Goal: Transaction & Acquisition: Purchase product/service

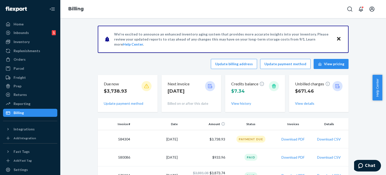
scroll to position [50, 0]
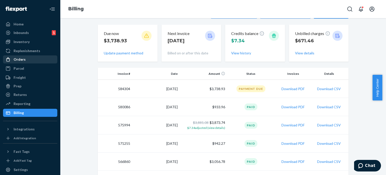
click at [28, 60] on div "Orders" at bounding box center [30, 59] width 53 height 7
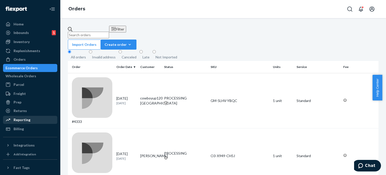
click at [19, 121] on div "Reporting" at bounding box center [22, 119] width 17 height 5
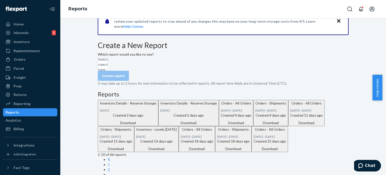
scroll to position [25, 0]
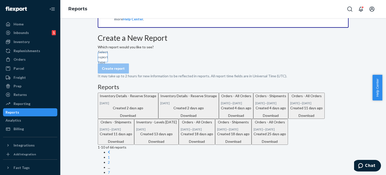
click at [98, 60] on div "Select report type" at bounding box center [98, 57] width 1 height 5
click at [98, 60] on input "Select report type" at bounding box center [98, 57] width 1 height 5
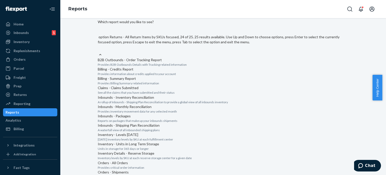
scroll to position [430, 0]
click at [98, 52] on input "option Reserve Storage - Orders & Transfers focused, 22 of 25. 25 results avail…" at bounding box center [98, 49] width 1 height 5
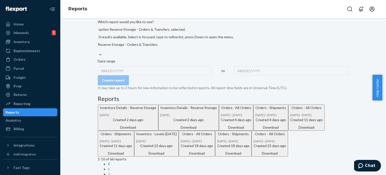
click at [116, 67] on div "MM/DD/YYYY" at bounding box center [155, 70] width 114 height 9
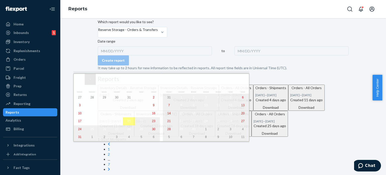
click at [87, 79] on button "‹" at bounding box center [90, 79] width 11 height 11
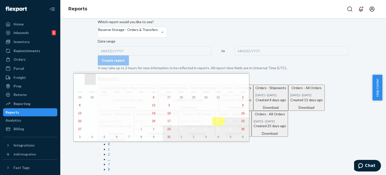
click at [88, 79] on button "‹" at bounding box center [90, 79] width 11 height 11
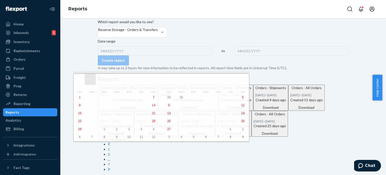
click at [88, 79] on button "‹" at bounding box center [90, 79] width 11 height 11
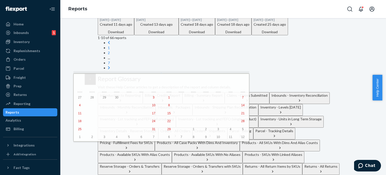
scroll to position [159, 0]
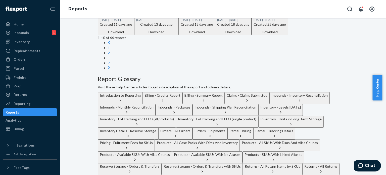
click at [192, 127] on button "Orders - All Orders" at bounding box center [175, 133] width 34 height 12
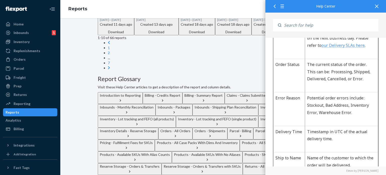
scroll to position [553, 0]
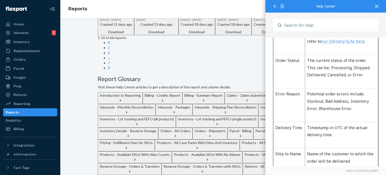
click at [376, 5] on icon at bounding box center [377, 7] width 4 height 4
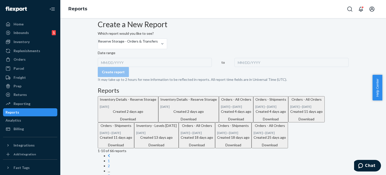
scroll to position [33, 0]
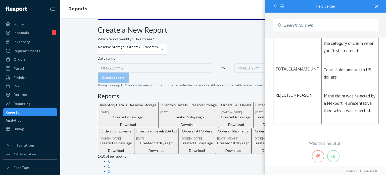
scroll to position [502, 0]
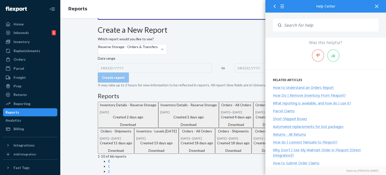
click at [377, 6] on icon at bounding box center [377, 7] width 4 height 4
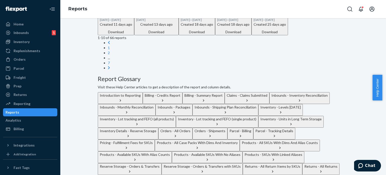
scroll to position [159, 0]
click at [131, 133] on icon "button" at bounding box center [128, 135] width 5 height 5
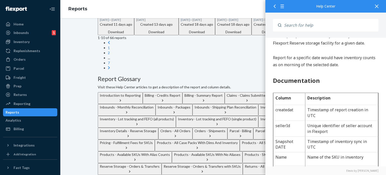
scroll to position [25, 0]
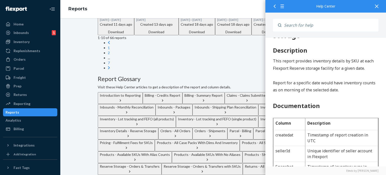
click at [376, 7] on icon at bounding box center [377, 7] width 4 height 4
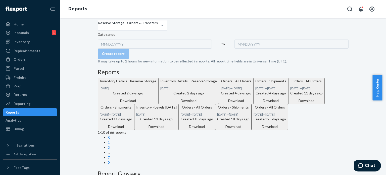
scroll to position [0, 0]
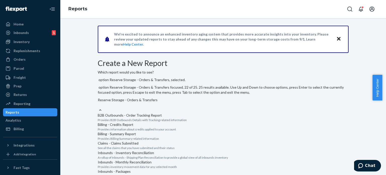
click at [168, 97] on div "Reserve Storage - Orders & Transfers" at bounding box center [223, 102] width 251 height 10
click at [98, 102] on input "option Reserve Storage - Orders & Transfers, selected. option Reserve Storage -…" at bounding box center [98, 104] width 1 height 5
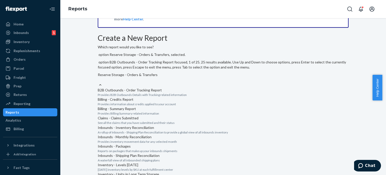
scroll to position [50, 0]
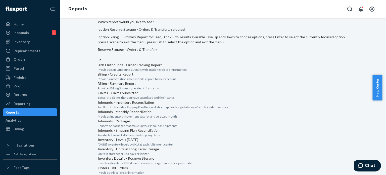
click at [163, 90] on p "Provides Billing Summary related information" at bounding box center [223, 88] width 251 height 4
click at [98, 57] on input "option Reserve Storage - Orders & Transfers, selected. option Billing - Summary…" at bounding box center [98, 54] width 1 height 5
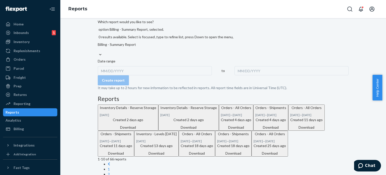
click at [114, 66] on div "MM/DD/YYYY" at bounding box center [155, 70] width 114 height 9
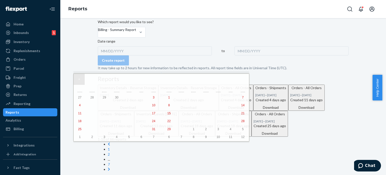
click at [81, 80] on button "«" at bounding box center [79, 79] width 11 height 11
click at [237, 95] on button "1" at bounding box center [243, 97] width 12 height 8
click at [238, 82] on button "»" at bounding box center [243, 79] width 11 height 11
click at [238, 80] on button "»" at bounding box center [243, 79] width 11 height 11
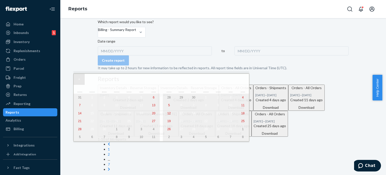
click at [77, 79] on button "«" at bounding box center [79, 79] width 11 height 11
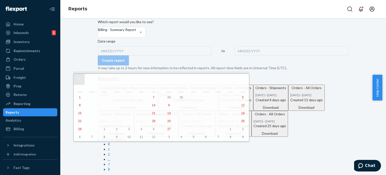
click at [78, 79] on button "«" at bounding box center [79, 79] width 11 height 11
click at [227, 81] on button "›" at bounding box center [232, 79] width 11 height 11
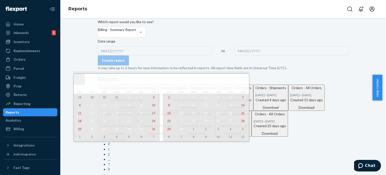
click at [241, 137] on abbr "12" at bounding box center [242, 137] width 3 height 4
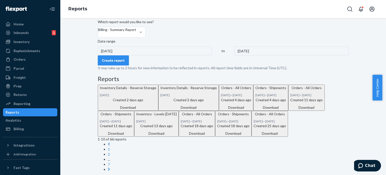
click at [124, 63] on div "Create report" at bounding box center [113, 60] width 23 height 5
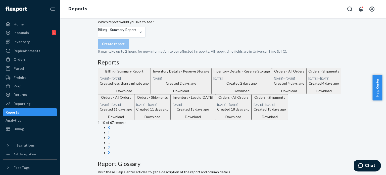
click at [149, 93] on div "Download" at bounding box center [124, 90] width 49 height 5
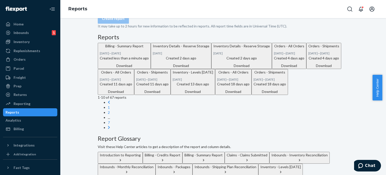
scroll to position [25, 0]
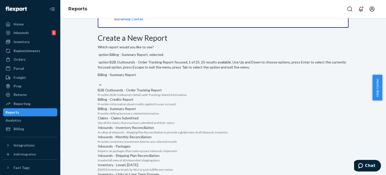
click at [166, 72] on div "Billing - Summary Report" at bounding box center [223, 77] width 251 height 10
click at [98, 77] on input "option Billing - Summary Report, selected. option B2B Outbounds - Order Trackin…" at bounding box center [98, 79] width 1 height 5
click at [179, 162] on div "Inventory - Levels [DATE]" at bounding box center [223, 164] width 251 height 5
click at [98, 82] on input "option Billing - Summary Report, selected. option Inventory - Levels [DATE] foc…" at bounding box center [98, 79] width 1 height 5
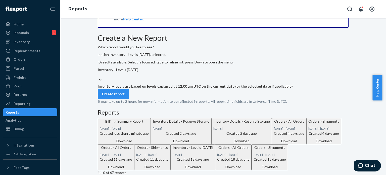
click at [166, 67] on div "Inventory - Levels [DATE]" at bounding box center [166, 72] width 136 height 10
click at [98, 72] on input "option Inventory - Levels [DATE], selected. 0 results available. Select is focu…" at bounding box center [98, 74] width 1 height 5
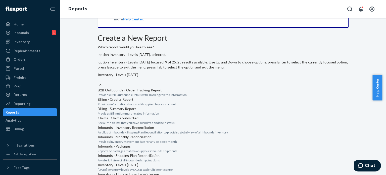
scroll to position [165, 0]
click at [166, 174] on p "Units in storage for 365 days or longer" at bounding box center [223, 178] width 251 height 4
click at [98, 82] on input "option Inventory - Levels [DATE], selected. option Inventory - Units in Long Te…" at bounding box center [98, 79] width 1 height 5
click at [103, 82] on div at bounding box center [100, 84] width 5 height 5
click at [98, 77] on input "option Inventory - Units in Long Term Storage, selected. option Inventory - Uni…" at bounding box center [98, 79] width 1 height 5
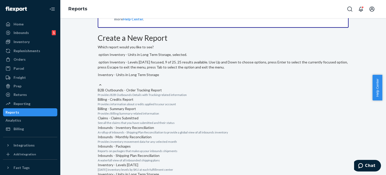
scroll to position [185, 0]
click at [173, 174] on p "Units in storage for 365 days or longer" at bounding box center [223, 178] width 251 height 4
click at [98, 82] on input "option Inventory - Units in Long Term Storage, selected. option Inventory - Uni…" at bounding box center [98, 79] width 1 height 5
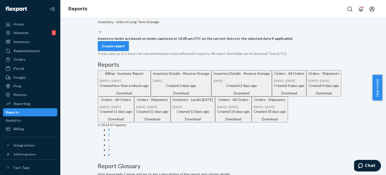
scroll to position [75, 0]
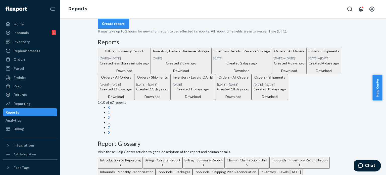
click at [118, 26] on div "Create report" at bounding box center [113, 23] width 23 height 5
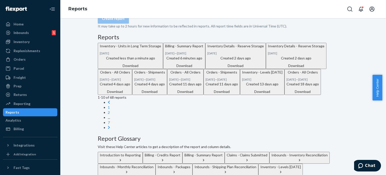
click at [161, 68] on div "Download" at bounding box center [130, 65] width 61 height 5
click at [27, 43] on div "Inventory" at bounding box center [22, 41] width 16 height 5
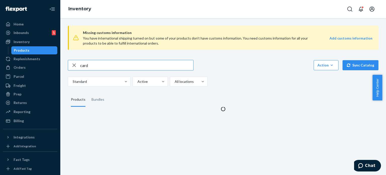
click at [97, 64] on input "card" at bounding box center [136, 65] width 113 height 10
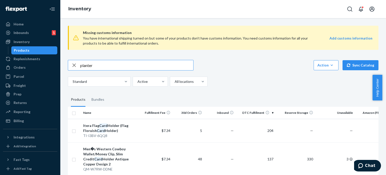
type input "planter"
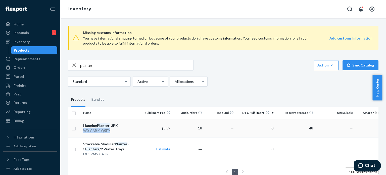
drag, startPoint x: 81, startPoint y: 132, endPoint x: 110, endPoint y: 131, distance: 28.6
click at [110, 131] on td "Hanging Planter -3PK W0-CABK-Q5EY" at bounding box center [111, 128] width 60 height 18
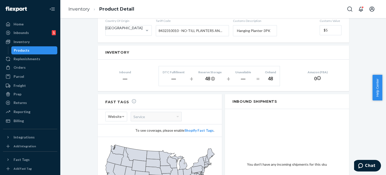
scroll to position [321, 0]
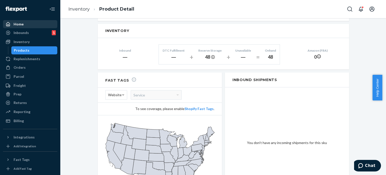
click at [28, 23] on div "Home" at bounding box center [30, 24] width 53 height 7
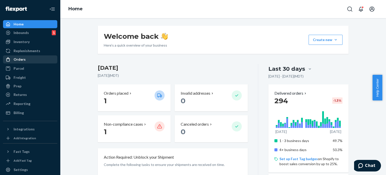
click at [21, 61] on div "Orders" at bounding box center [20, 59] width 12 height 5
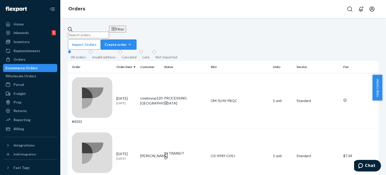
click at [133, 42] on div "Create order" at bounding box center [119, 44] width 28 height 5
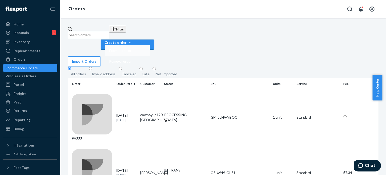
click at [137, 49] on span "Ecommerce order" at bounding box center [123, 51] width 28 height 4
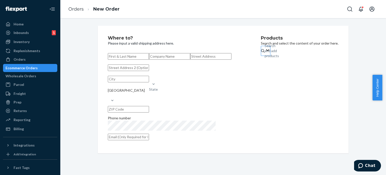
click at [265, 53] on div "Search and add products" at bounding box center [265, 50] width 1 height 5
click at [265, 53] on input "Search and add products" at bounding box center [265, 50] width 1 height 5
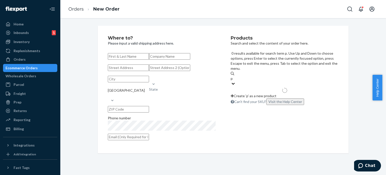
type input "p5"
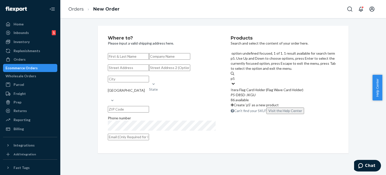
click at [273, 92] on div "P5 -D85D-JKGU" at bounding box center [285, 94] width 108 height 5
click at [235, 76] on input "p5" at bounding box center [233, 78] width 5 height 5
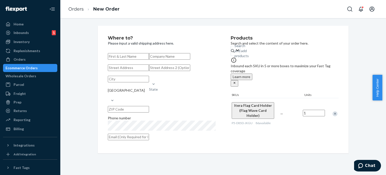
paste input "[PERSON_NAME]"
type input "[PERSON_NAME]"
paste input "[STREET_ADDRESS][PERSON_NAME][US_STATE]"
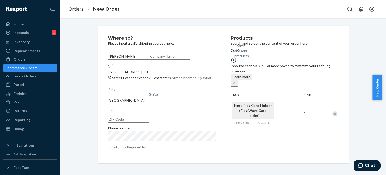
type input "[STREET_ADDRESS]"
type input "[GEOGRAPHIC_DATA]"
type input "63089"
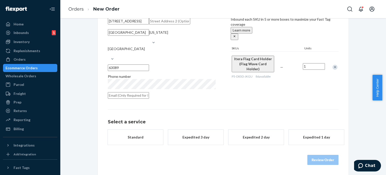
scroll to position [69, 0]
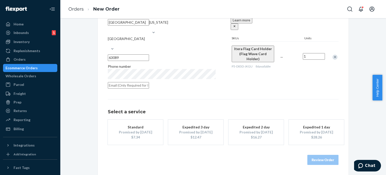
click at [153, 129] on div "Standard" at bounding box center [135, 126] width 40 height 5
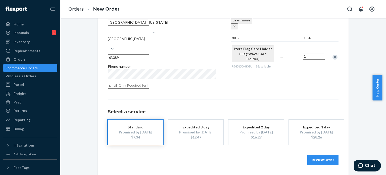
click at [315, 165] on button "Review Order" at bounding box center [322, 159] width 31 height 10
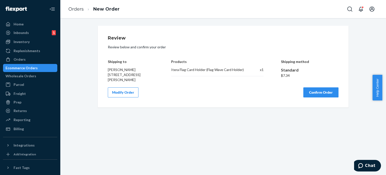
click at [316, 92] on button "Confirm Order" at bounding box center [320, 92] width 35 height 10
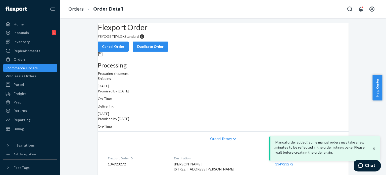
click at [37, 69] on div "Ecommerce Orders" at bounding box center [22, 67] width 32 height 5
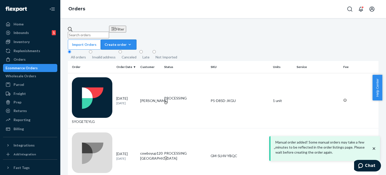
click at [133, 42] on div "Create order" at bounding box center [119, 44] width 28 height 5
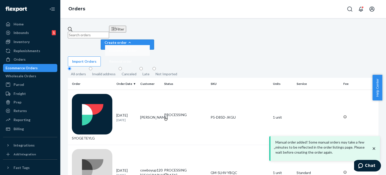
click at [137, 49] on span "Ecommerce order" at bounding box center [123, 51] width 28 height 4
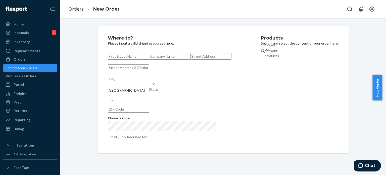
click at [265, 55] on div "Search and add products" at bounding box center [272, 50] width 14 height 15
click at [265, 53] on input "Search and add products" at bounding box center [265, 50] width 1 height 5
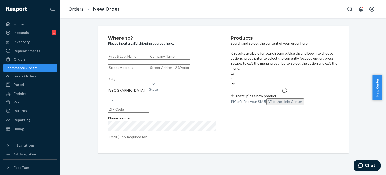
type input "p5"
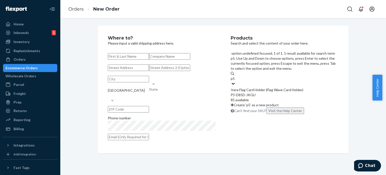
click at [260, 87] on div "Itera Flag Card Holder (Flag Wave Card Holder)" at bounding box center [285, 89] width 108 height 5
click at [235, 76] on input "p5" at bounding box center [233, 78] width 5 height 5
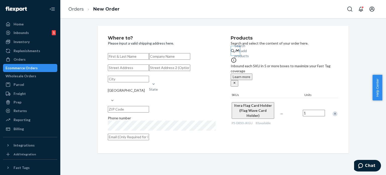
paste input "[PERSON_NAME]"
type input "[PERSON_NAME]"
paste input "[STREET_ADDRESS][US_STATE]"
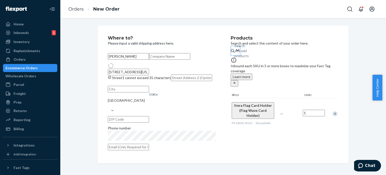
type input "[STREET_ADDRESS]"
type input "Placerville"
type input "95667"
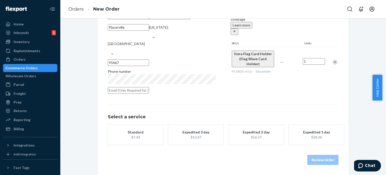
click at [138, 134] on div "button" at bounding box center [135, 134] width 40 height 0
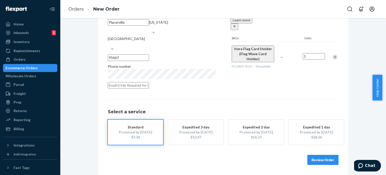
scroll to position [79, 0]
click at [321, 160] on button "Review Order" at bounding box center [322, 159] width 31 height 10
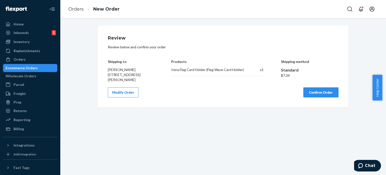
click at [316, 91] on button "Confirm Order" at bounding box center [320, 92] width 35 height 10
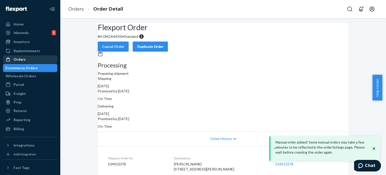
drag, startPoint x: 32, startPoint y: 68, endPoint x: 38, endPoint y: 61, distance: 9.2
click at [32, 68] on div "Ecommerce Orders" at bounding box center [22, 67] width 32 height 5
